Goal: Task Accomplishment & Management: Use online tool/utility

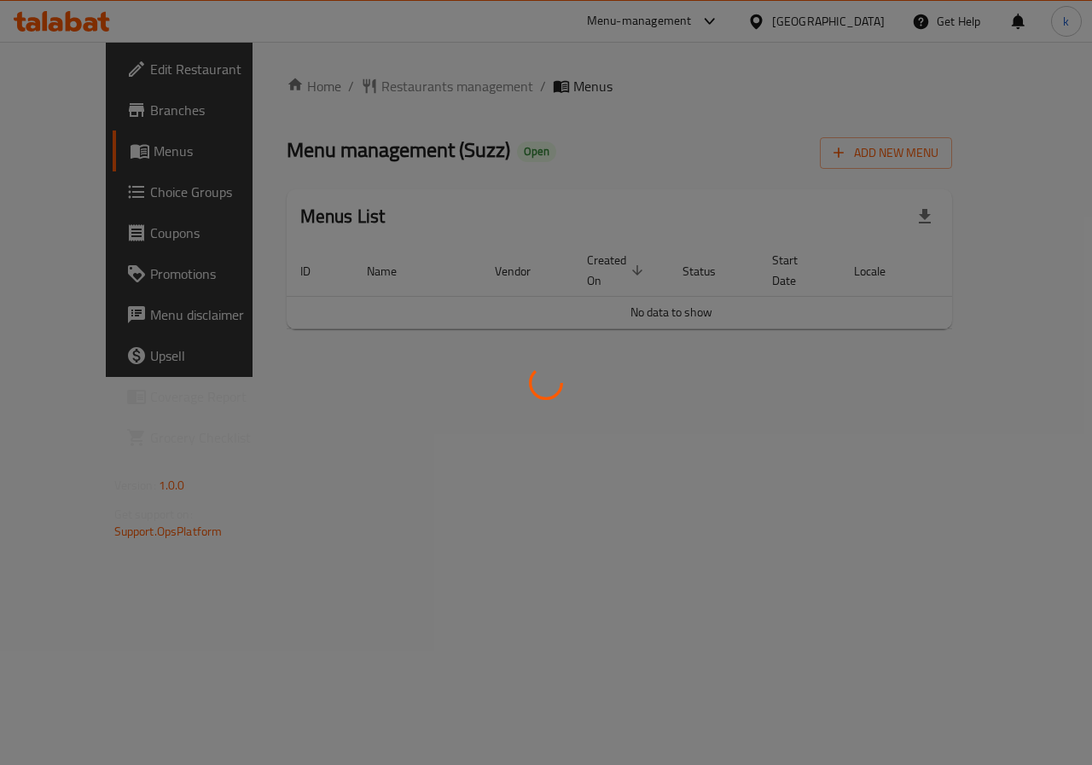
click at [533, 318] on div at bounding box center [546, 382] width 1092 height 765
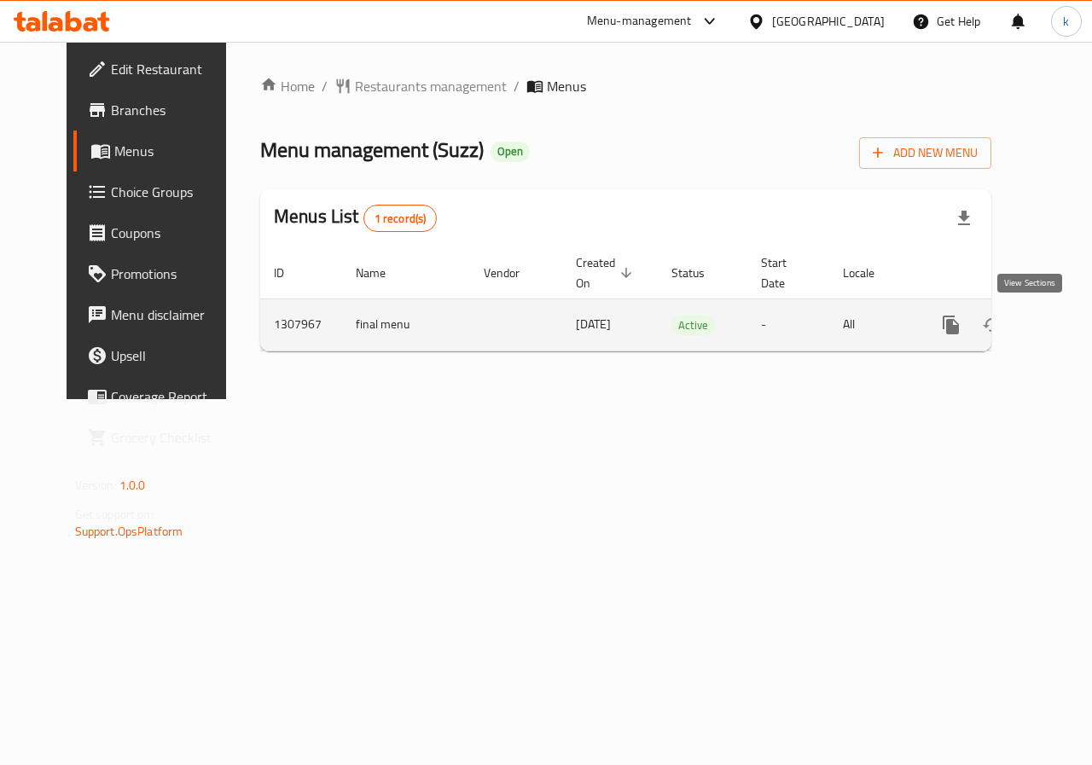
click at [1066, 322] on icon "enhanced table" at bounding box center [1073, 324] width 15 height 15
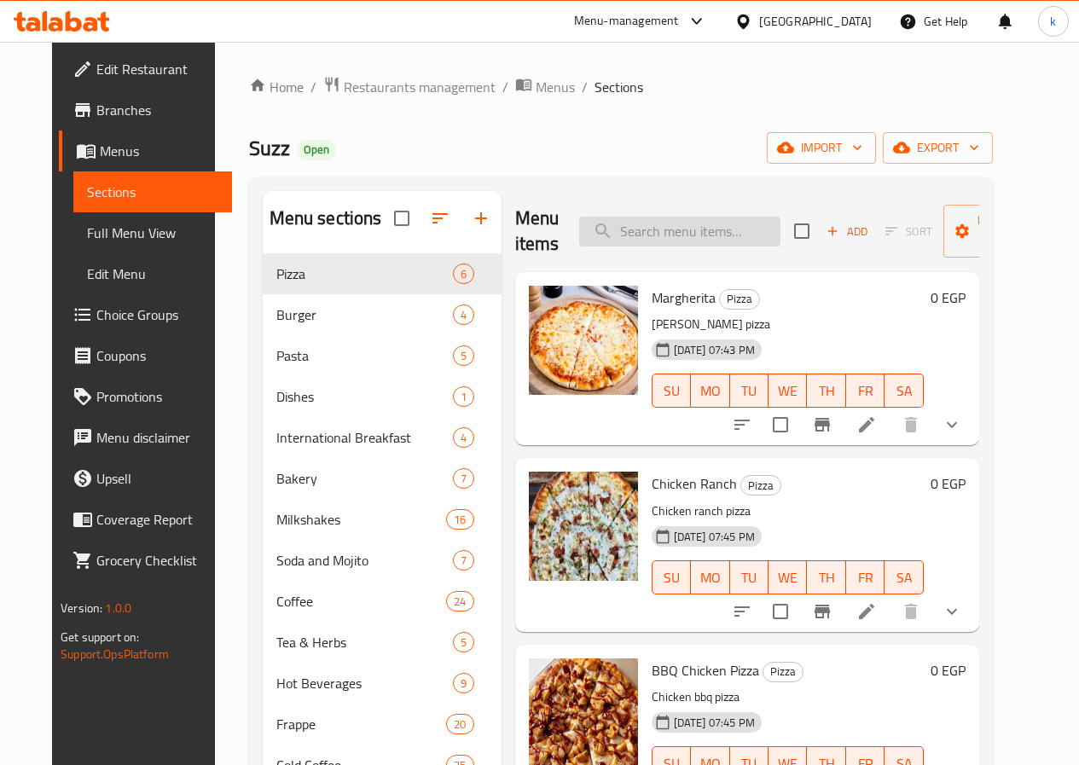
click at [641, 236] on input "search" at bounding box center [679, 232] width 201 height 30
paste input "Margherita"
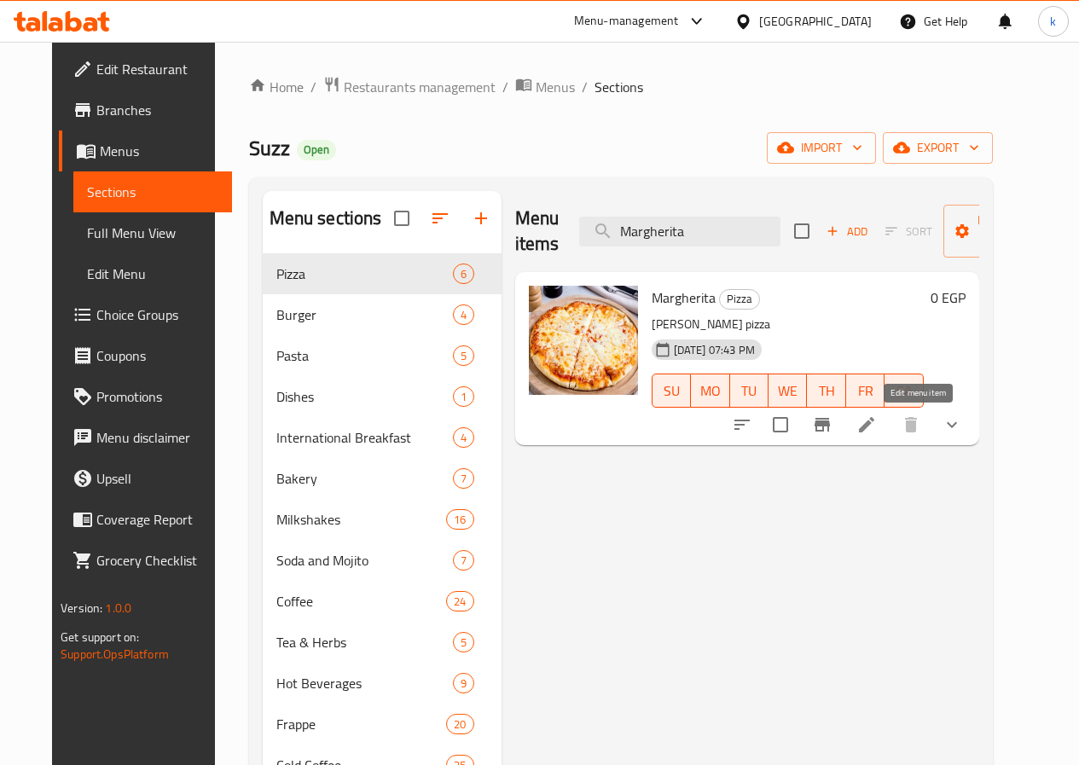
type input "Margherita"
click at [874, 423] on icon at bounding box center [866, 424] width 15 height 15
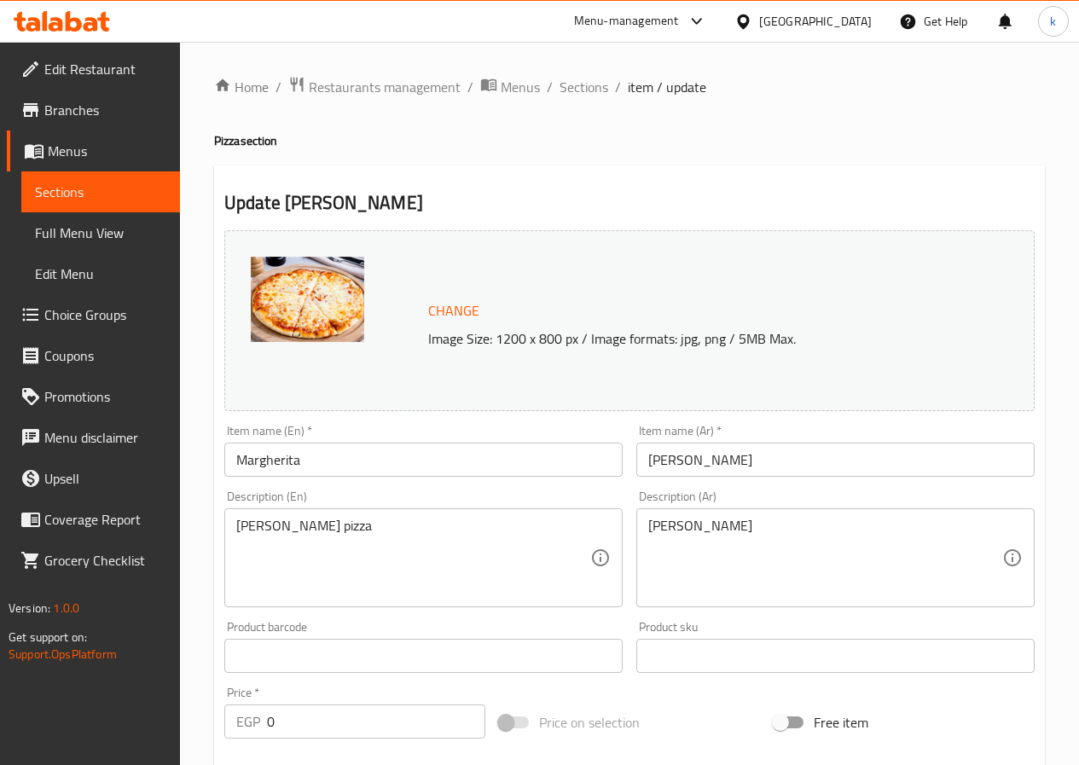
click at [78, 146] on span "Menus" at bounding box center [107, 151] width 119 height 20
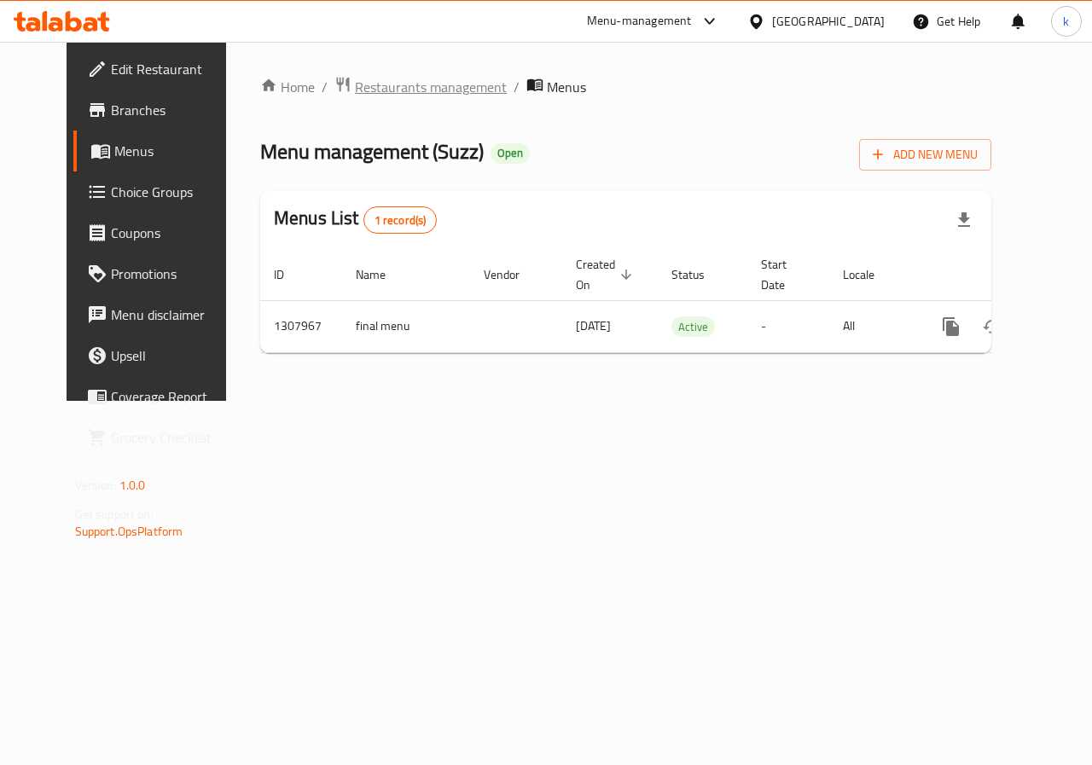
click at [384, 83] on span "Restaurants management" at bounding box center [431, 87] width 152 height 20
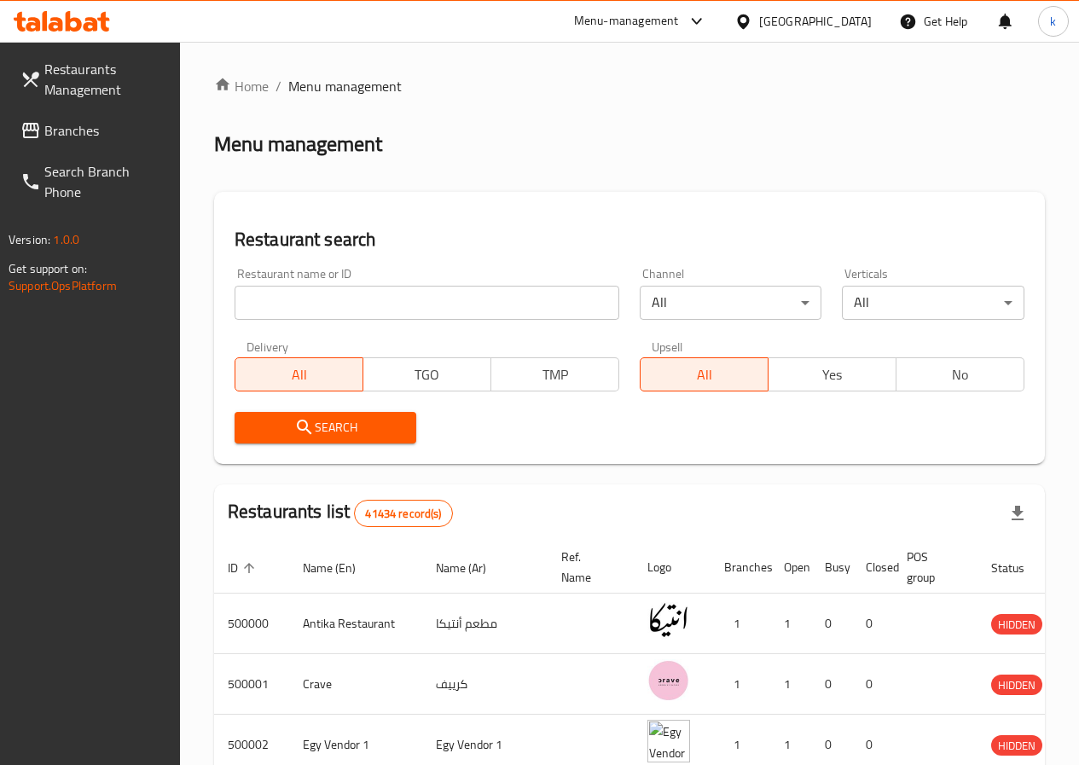
click at [86, 132] on span "Branches" at bounding box center [105, 130] width 122 height 20
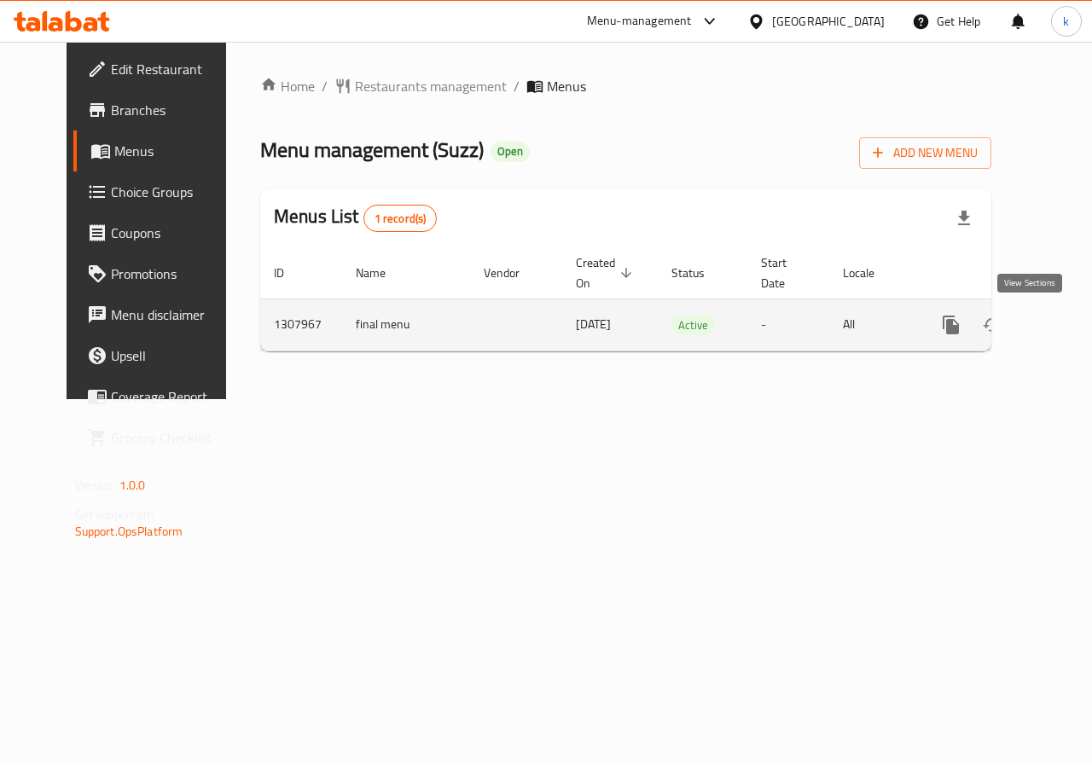
click at [1064, 330] on icon "enhanced table" at bounding box center [1074, 325] width 20 height 20
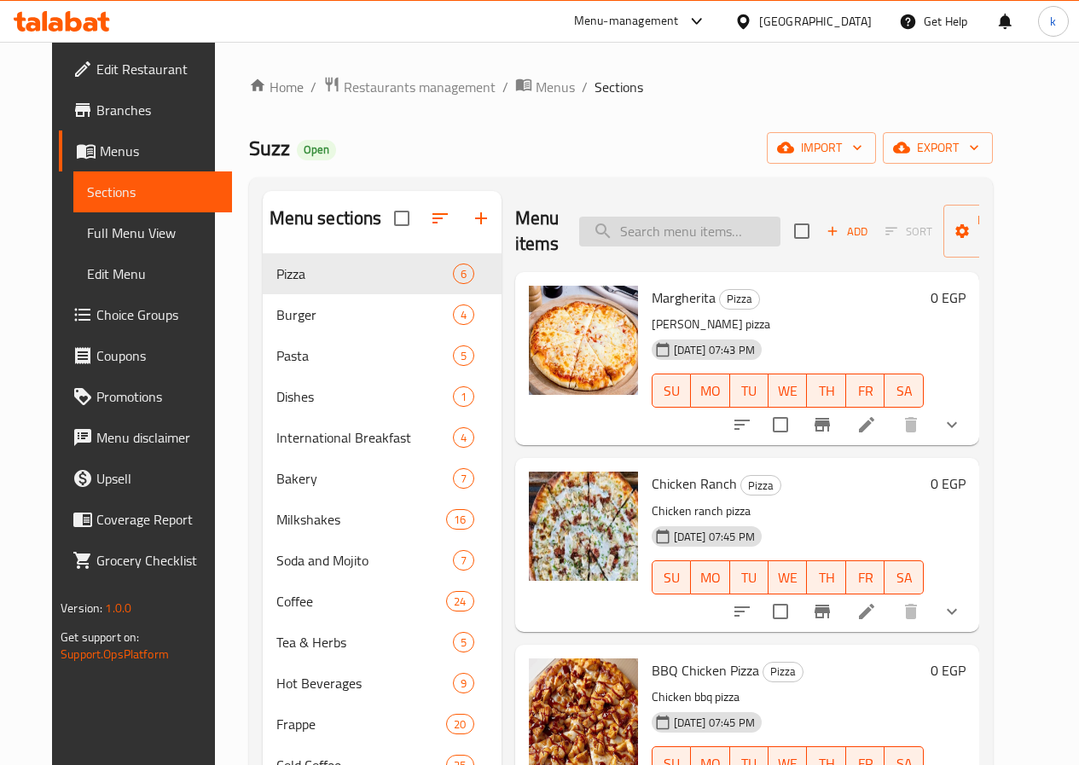
click at [659, 235] on input "search" at bounding box center [679, 232] width 201 height 30
paste input "Chicken Ranch"
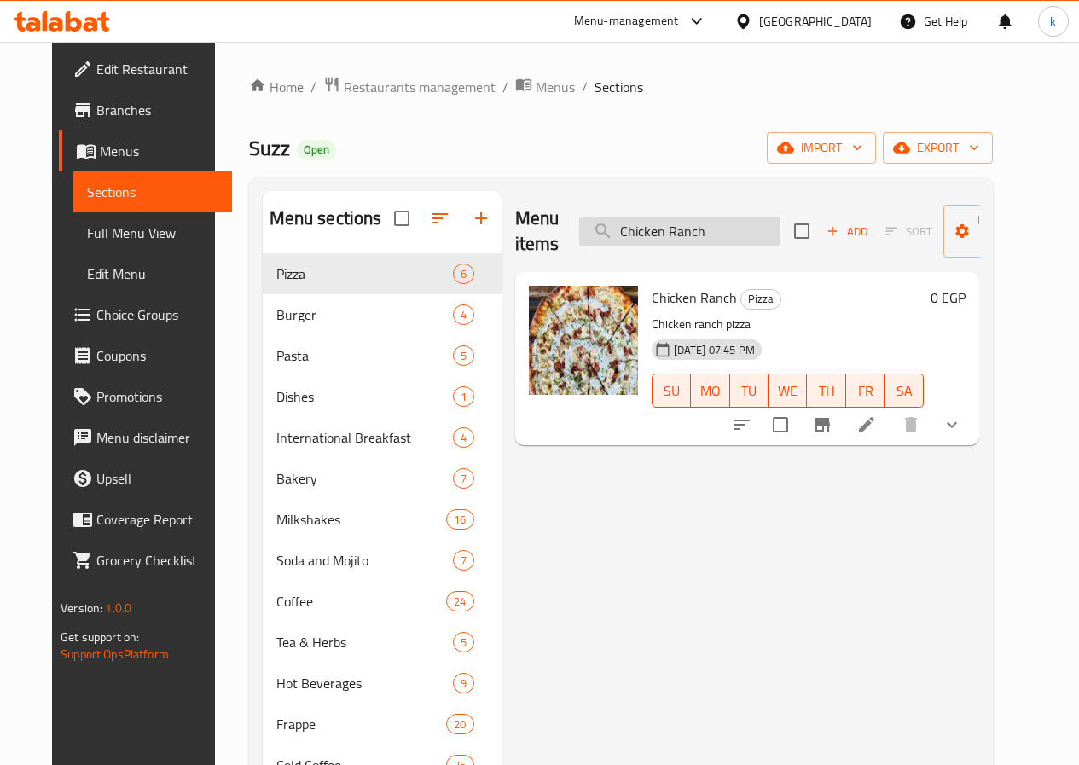
type input "Chicken Ranch"
click at [877, 432] on icon at bounding box center [866, 425] width 20 height 20
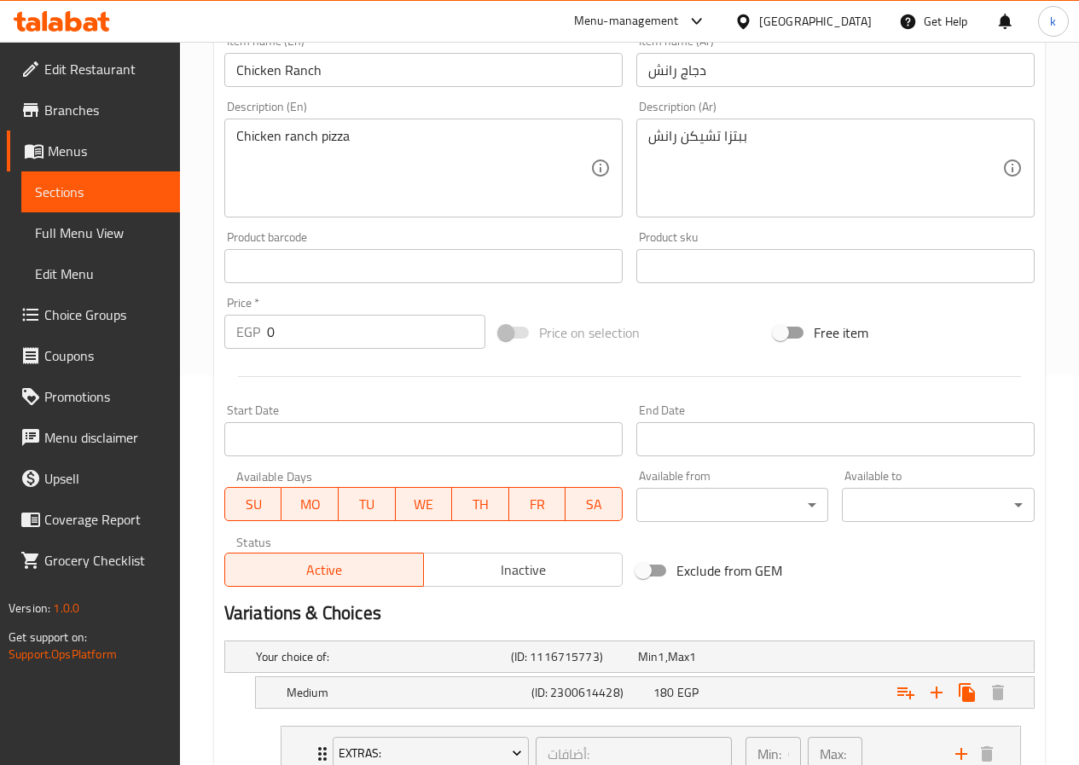
scroll to position [512, 0]
